Goal: Task Accomplishment & Management: Use online tool/utility

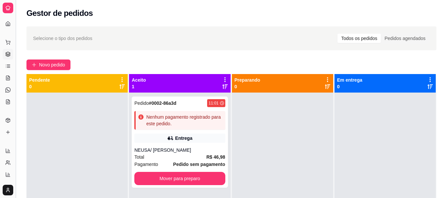
click at [14, 37] on button "Toggle Sidebar" at bounding box center [15, 99] width 5 height 198
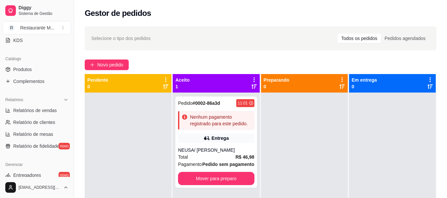
scroll to position [159, 0]
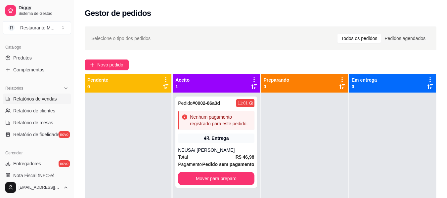
click at [55, 101] on span "Relatórios de vendas" at bounding box center [35, 99] width 44 height 7
select select "ALL"
select select "0"
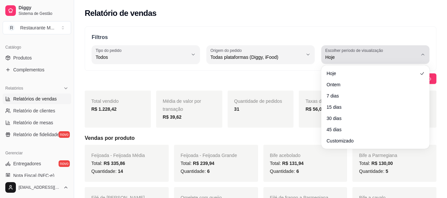
click at [378, 56] on span "Hoje" at bounding box center [371, 57] width 92 height 7
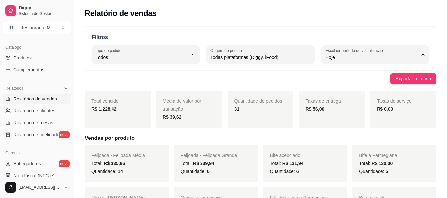
click at [341, 85] on span "Ontem" at bounding box center [371, 84] width 87 height 6
type input "1"
select select "1"
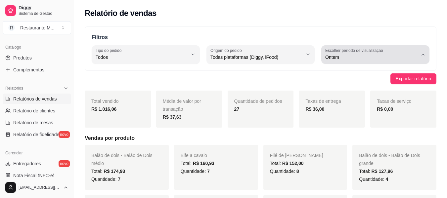
click at [381, 53] on label "Escolher período de visualização" at bounding box center [355, 51] width 60 height 6
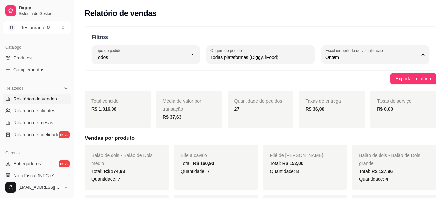
click at [341, 141] on span "Customizado" at bounding box center [371, 138] width 87 height 6
type input "-1"
select select "-1"
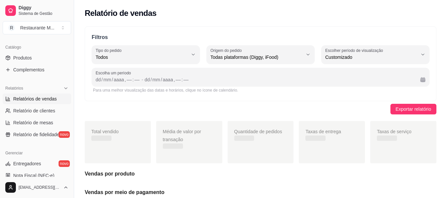
scroll to position [6, 0]
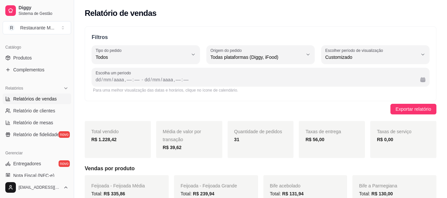
click at [312, 105] on div "Exportar relatório" at bounding box center [261, 109] width 352 height 11
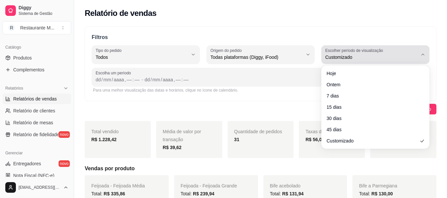
click at [390, 56] on span "Customizado" at bounding box center [371, 57] width 92 height 7
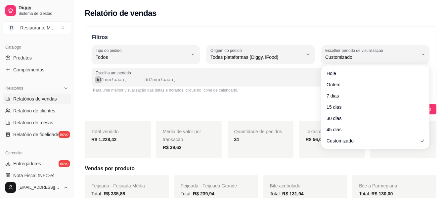
click at [99, 80] on div "dd" at bounding box center [98, 79] width 7 height 7
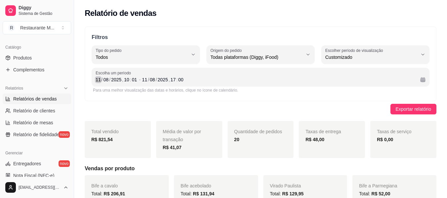
click at [101, 78] on div "/" at bounding box center [102, 79] width 3 height 7
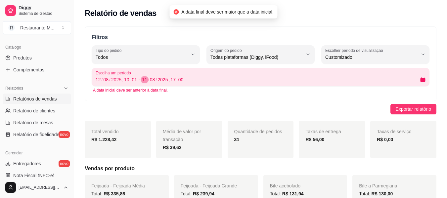
click at [146, 81] on div "11" at bounding box center [144, 79] width 7 height 7
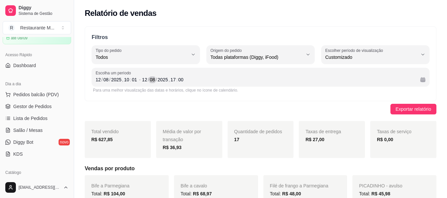
scroll to position [28, 0]
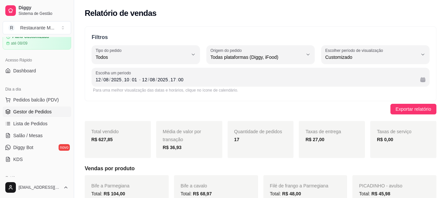
click at [41, 111] on span "Gestor de Pedidos" at bounding box center [32, 111] width 38 height 7
